Goal: Information Seeking & Learning: Learn about a topic

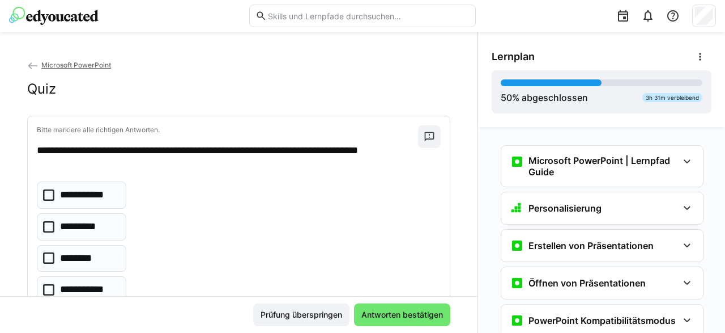
scroll to position [2048, 0]
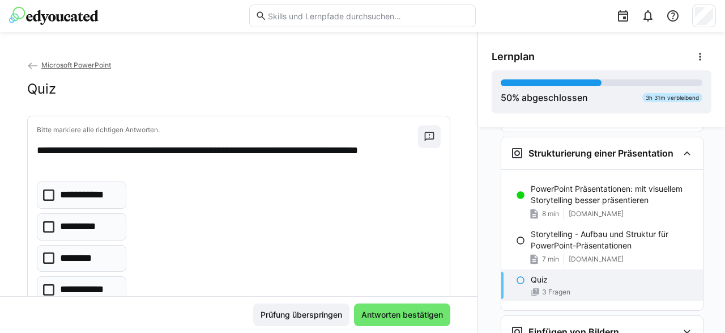
click at [49, 193] on icon at bounding box center [48, 194] width 11 height 11
drag, startPoint x: 50, startPoint y: 290, endPoint x: 254, endPoint y: 331, distance: 208.0
click at [51, 290] on icon at bounding box center [48, 289] width 11 height 11
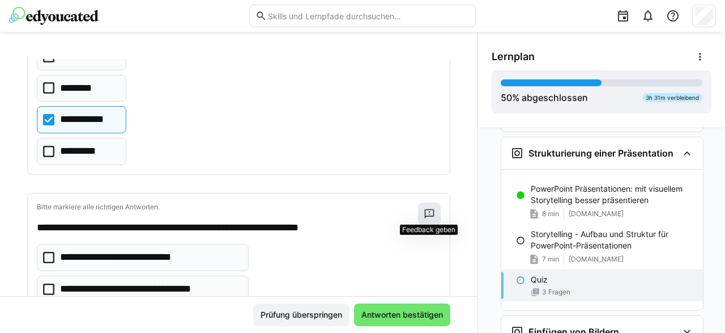
scroll to position [340, 0]
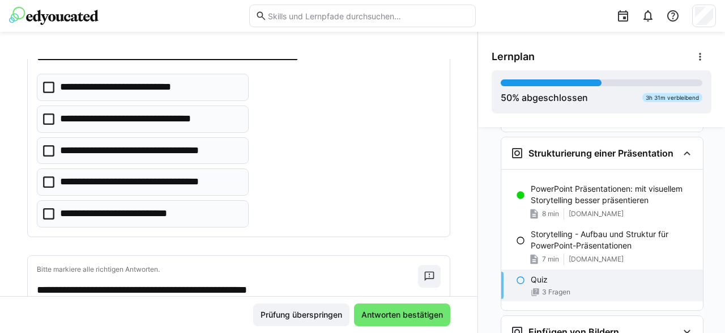
drag, startPoint x: 476, startPoint y: 201, endPoint x: 477, endPoint y: 192, distance: 8.5
click at [478, 192] on div "Lernplan 50 % abgeschlossen 3h 31m verbleibend Microsoft PowerPoint | Lernpfad …" at bounding box center [602, 182] width 248 height 301
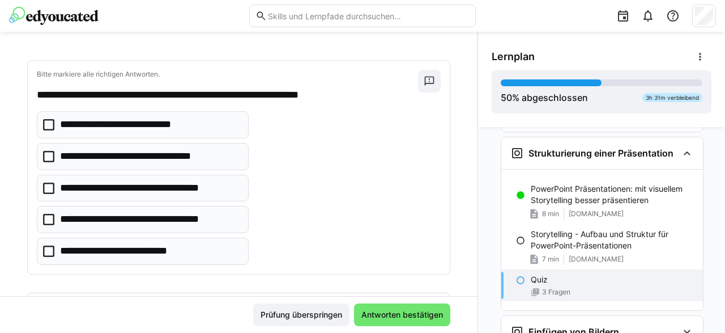
scroll to position [301, 0]
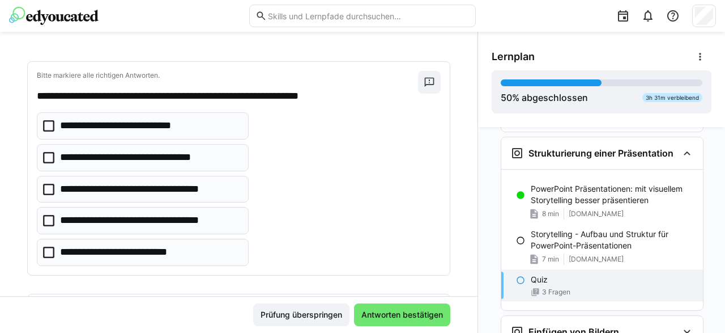
click at [46, 155] on icon at bounding box center [48, 157] width 11 height 11
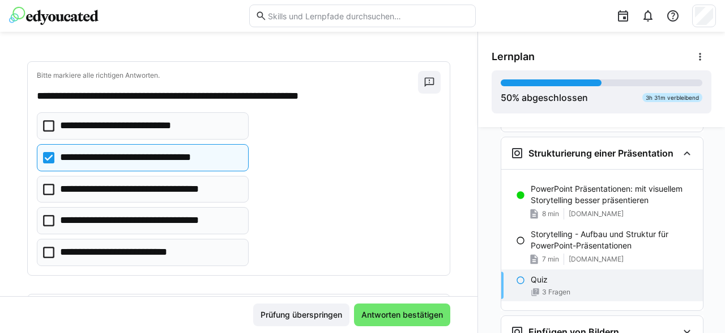
click at [50, 188] on icon at bounding box center [48, 189] width 11 height 11
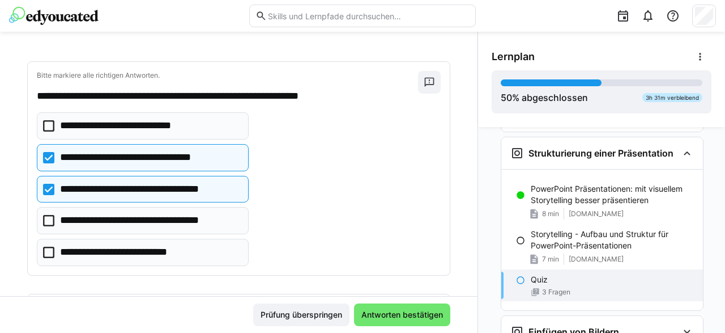
click at [53, 218] on icon at bounding box center [48, 220] width 11 height 11
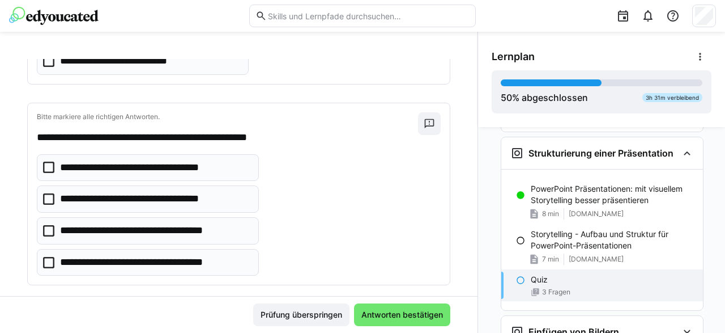
scroll to position [502, 0]
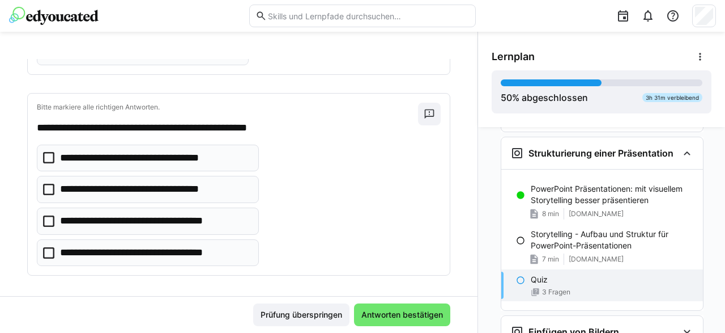
click at [51, 152] on icon at bounding box center [48, 157] width 11 height 11
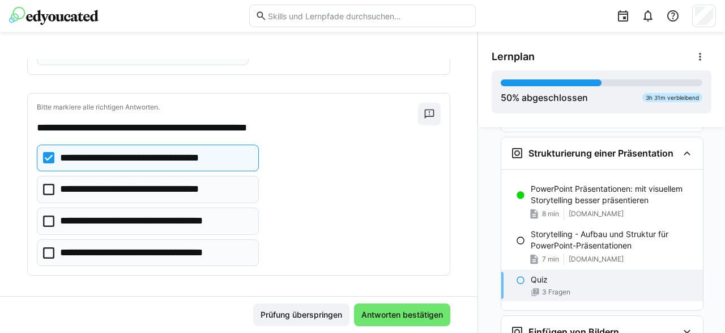
click at [49, 247] on icon at bounding box center [48, 252] width 11 height 11
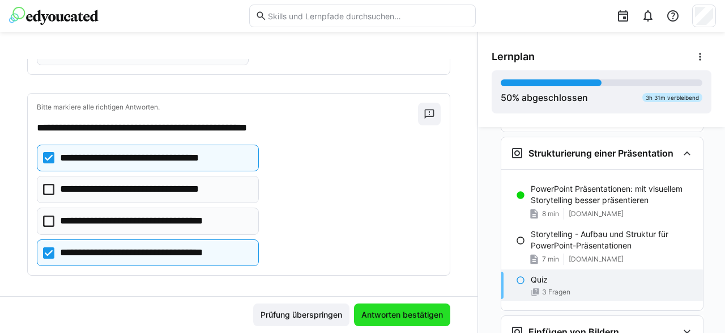
click at [416, 309] on span "Antworten bestätigen" at bounding box center [402, 314] width 85 height 11
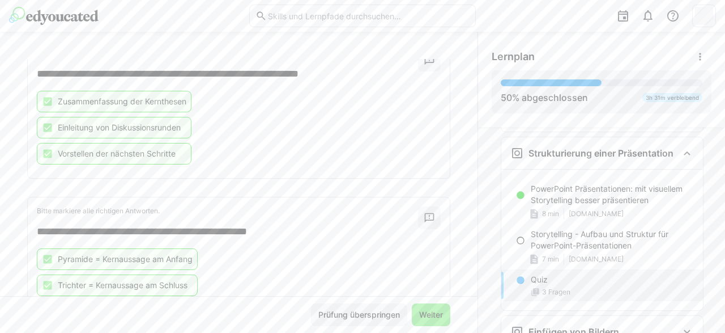
scroll to position [376, 0]
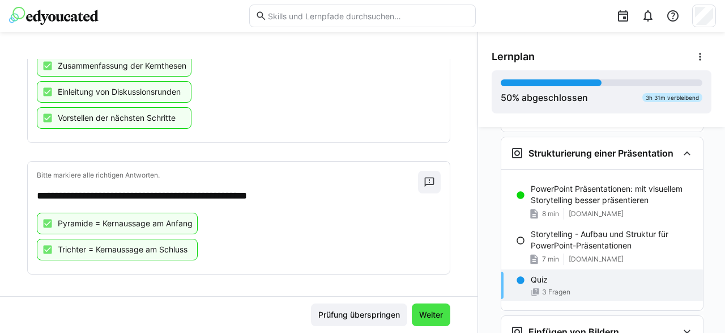
click at [436, 315] on span "Weiter" at bounding box center [430, 314] width 27 height 11
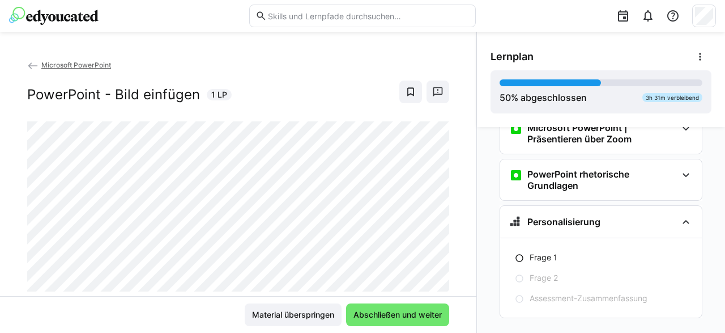
scroll to position [2469, 0]
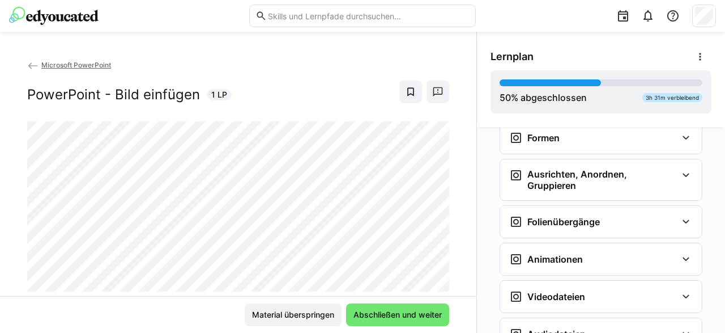
click at [52, 19] on img at bounding box center [54, 16] width 90 height 18
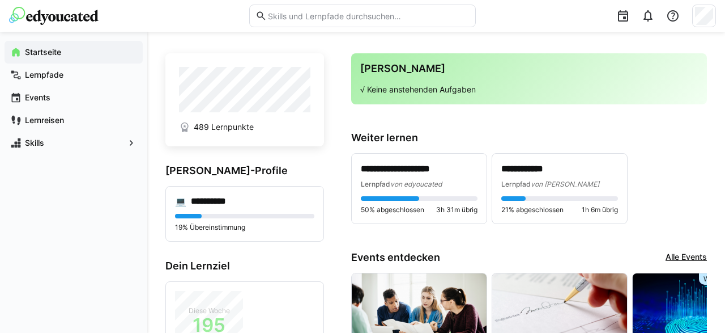
click at [307, 10] on eds-input at bounding box center [362, 16] width 227 height 23
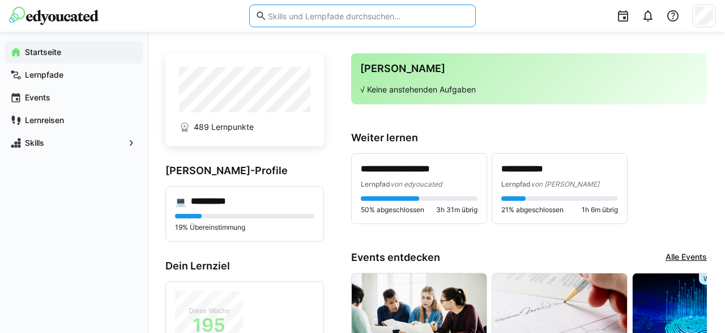
click at [308, 12] on input "text" at bounding box center [368, 16] width 203 height 10
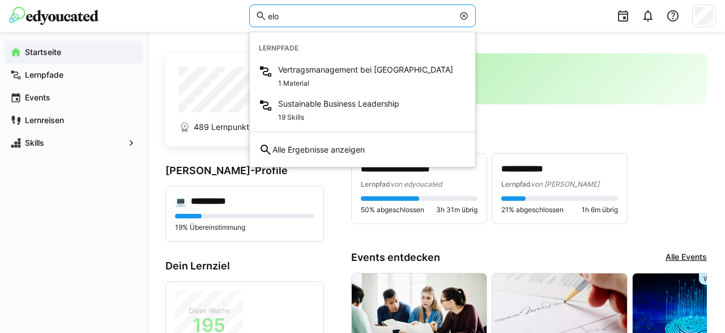
type input "elo"
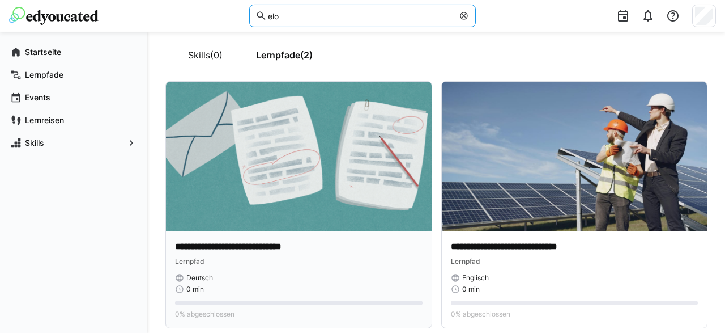
scroll to position [90, 0]
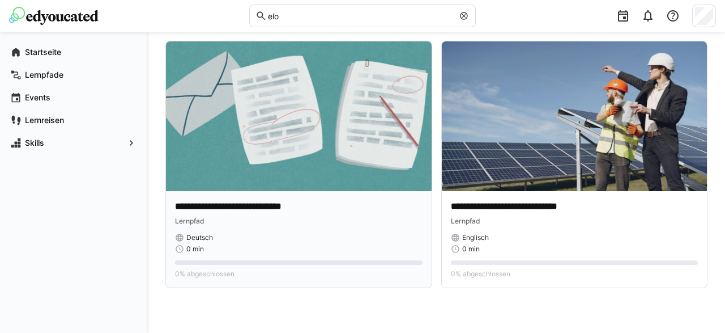
click at [368, 164] on img at bounding box center [299, 116] width 266 height 150
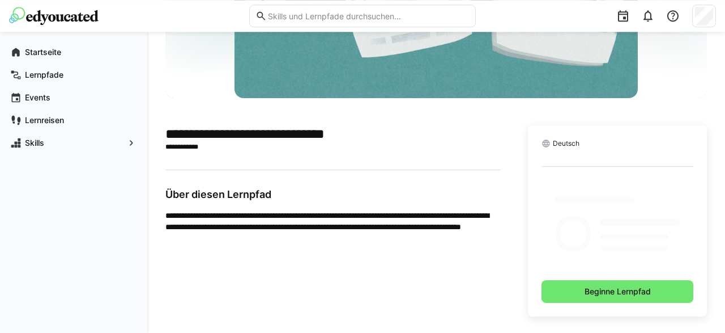
scroll to position [138, 0]
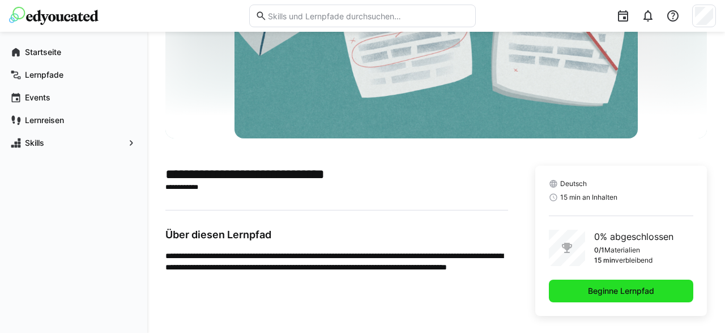
click at [607, 289] on span "Beginne Lernpfad" at bounding box center [621, 290] width 70 height 11
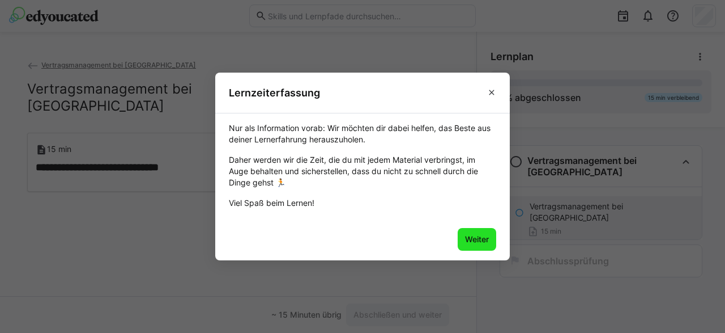
click at [476, 236] on span "Weiter" at bounding box center [476, 238] width 27 height 11
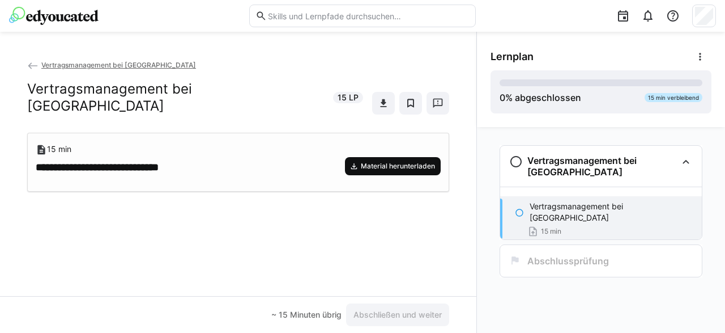
click at [377, 157] on span "Material herunterladen" at bounding box center [393, 166] width 96 height 18
click at [109, 161] on h3 "**********" at bounding box center [122, 167] width 173 height 13
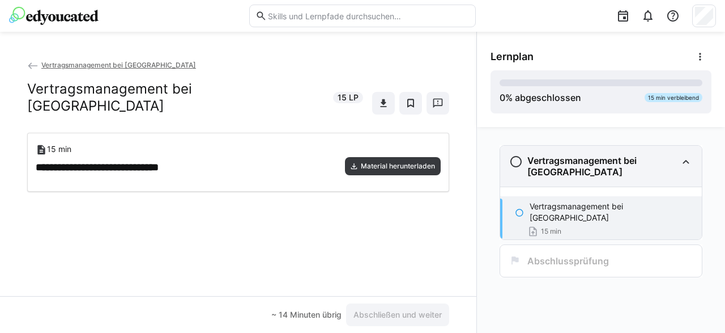
click at [517, 157] on eds-icon at bounding box center [516, 162] width 14 height 14
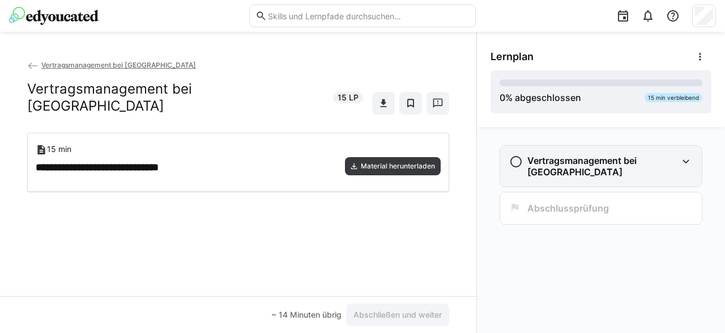
click at [514, 161] on eds-icon at bounding box center [516, 162] width 14 height 14
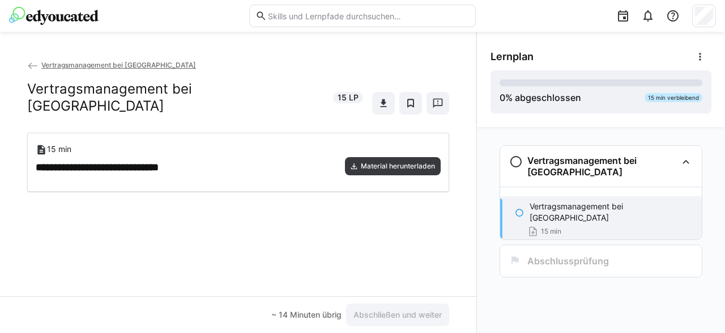
click at [591, 212] on div "Vertragsmanagement bei [GEOGRAPHIC_DATA] 15 min" at bounding box center [601, 218] width 202 height 45
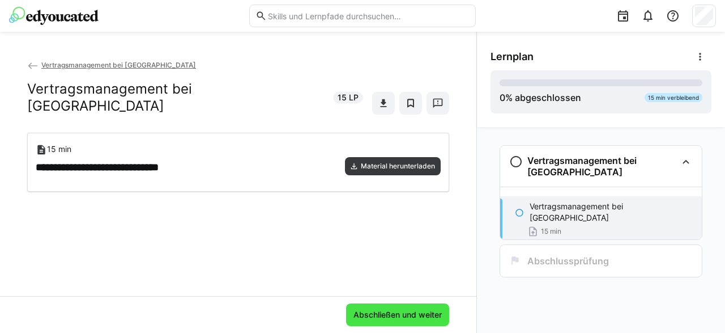
click at [403, 314] on span "Abschließen und weiter" at bounding box center [398, 314] width 92 height 11
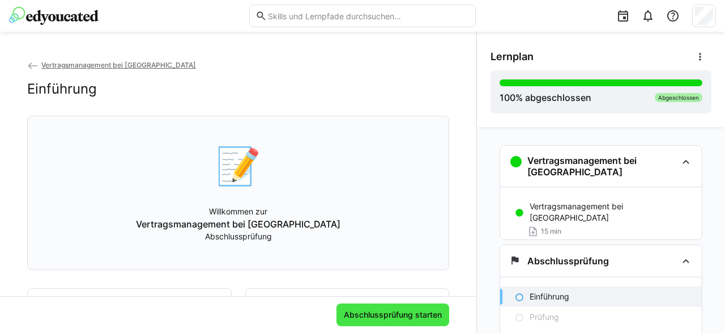
click at [429, 306] on span "Abschlussprüfung starten" at bounding box center [392, 314] width 113 height 23
